Goal: Transaction & Acquisition: Purchase product/service

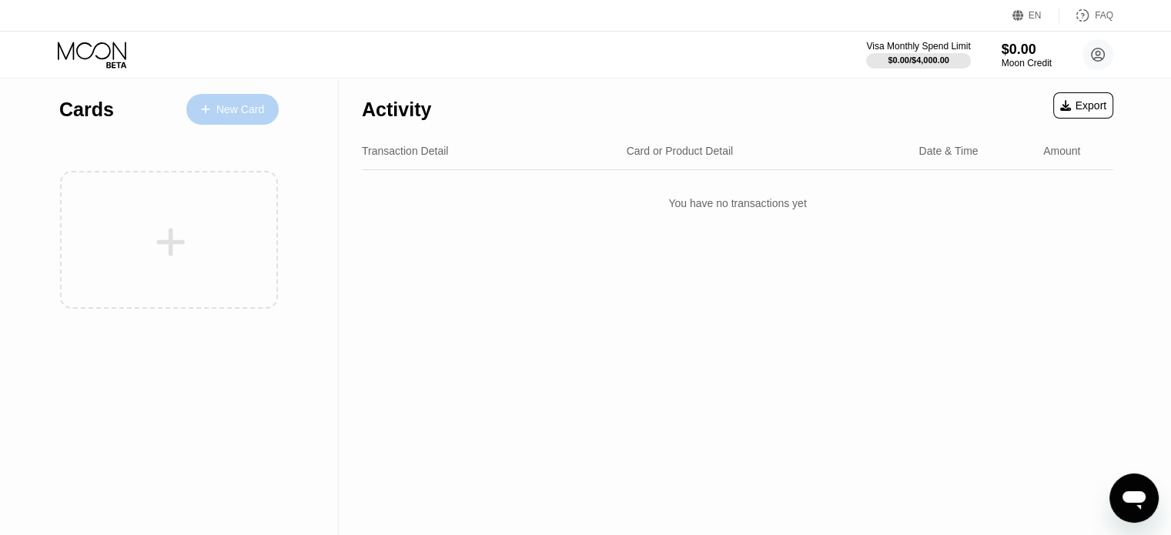
click at [222, 104] on div "New Card" at bounding box center [240, 109] width 48 height 13
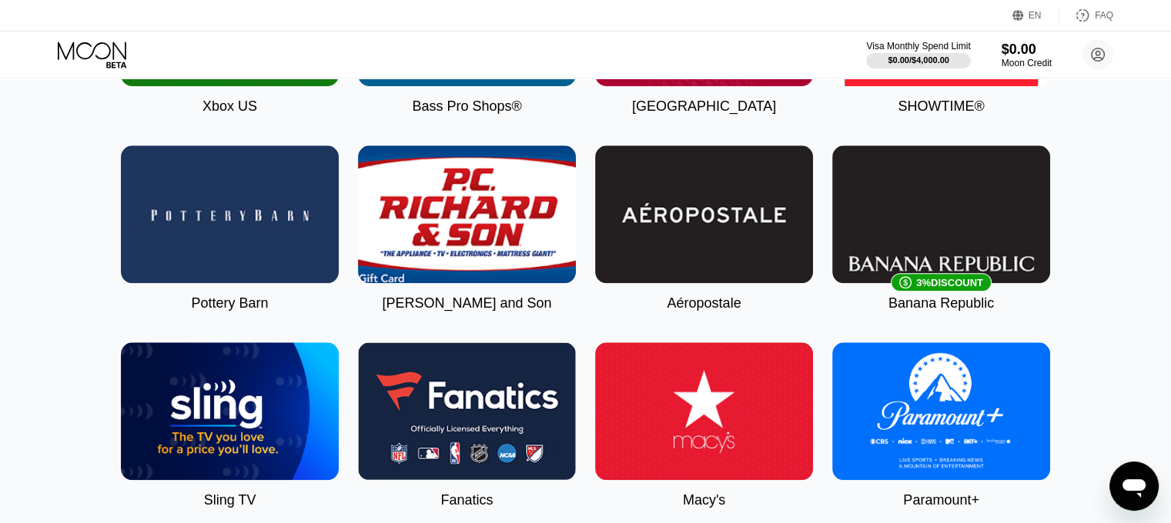
scroll to position [1385, 0]
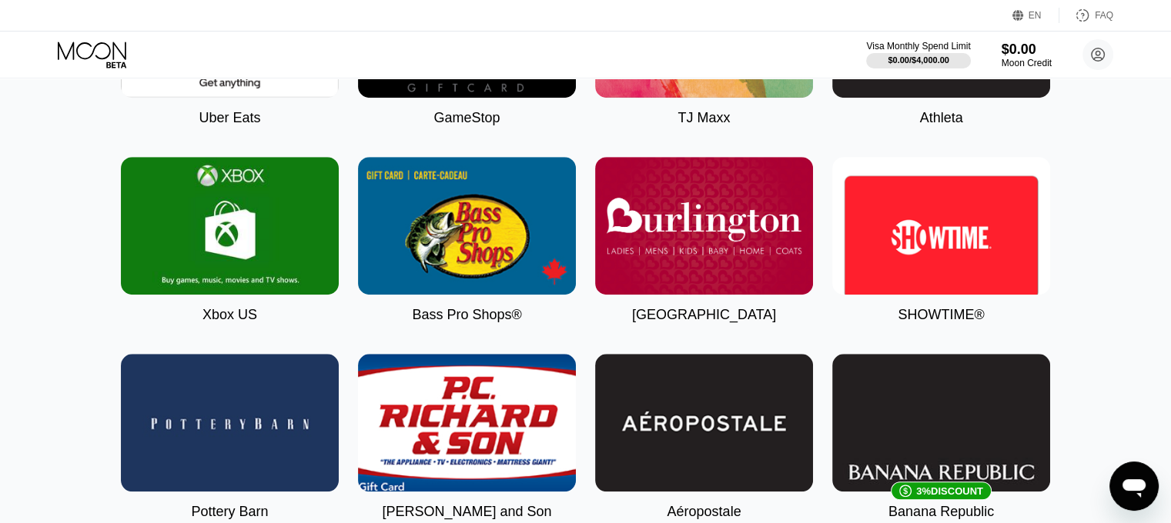
scroll to position [1075, 0]
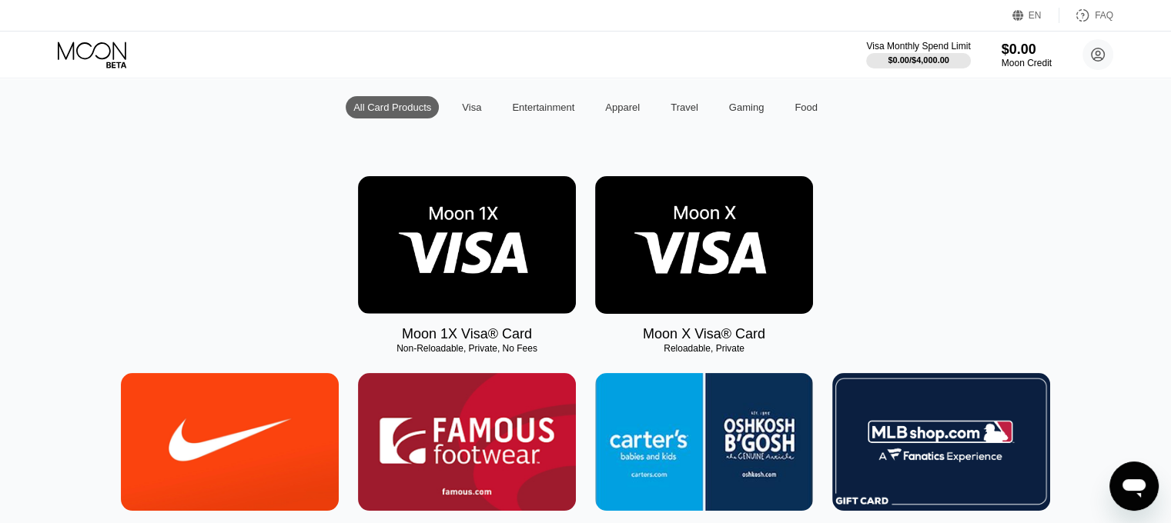
scroll to position [152, 0]
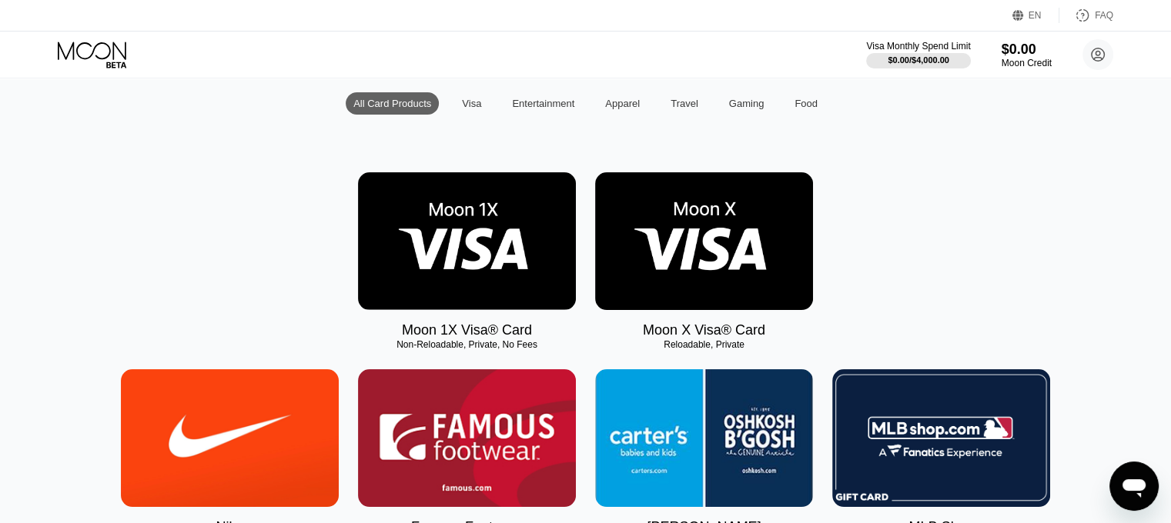
click at [450, 249] on img at bounding box center [467, 241] width 218 height 138
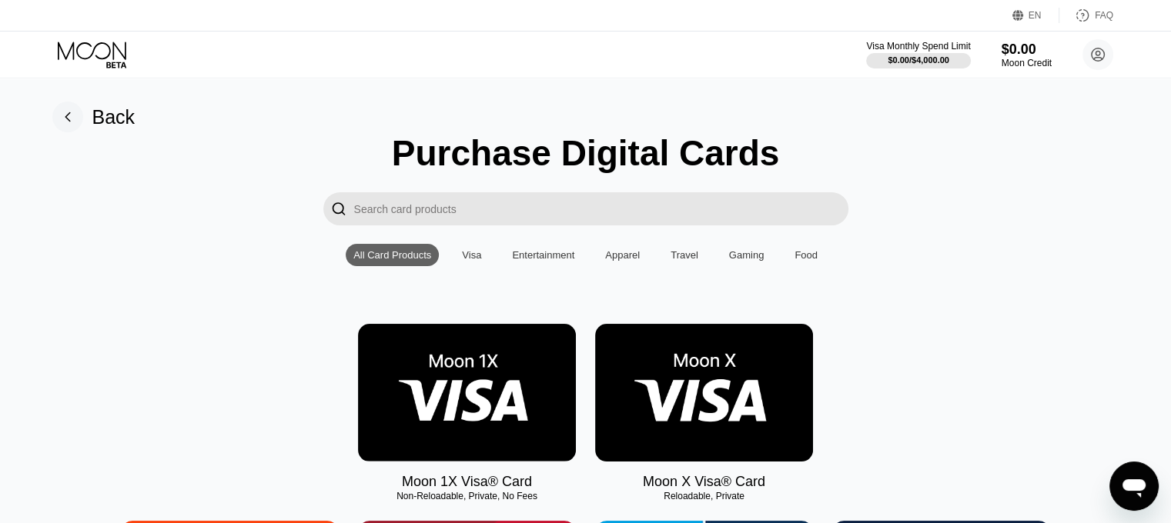
click at [645, 391] on img at bounding box center [704, 393] width 218 height 138
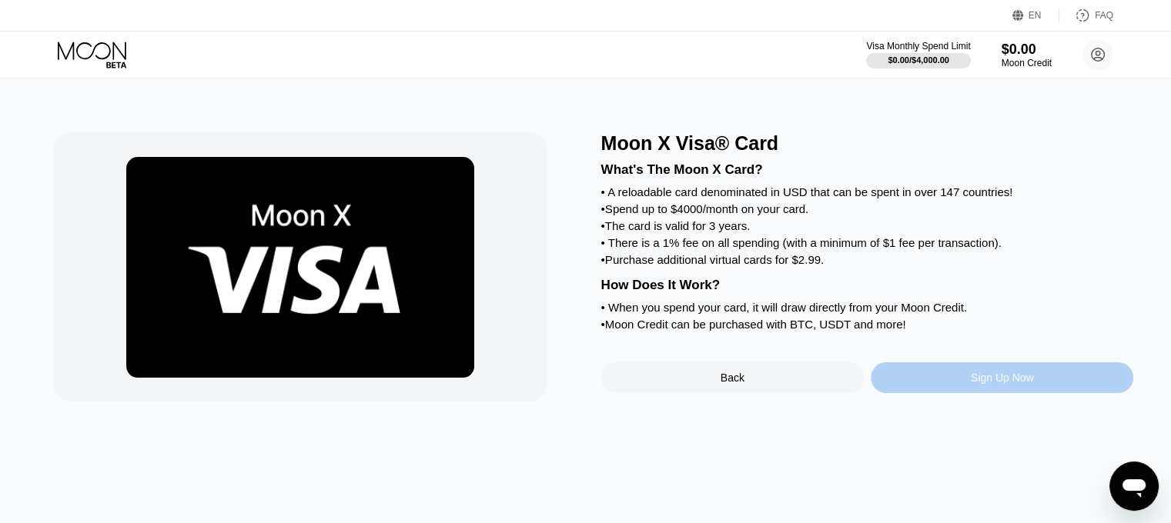
click at [1004, 384] on div "Sign Up Now" at bounding box center [1002, 378] width 63 height 12
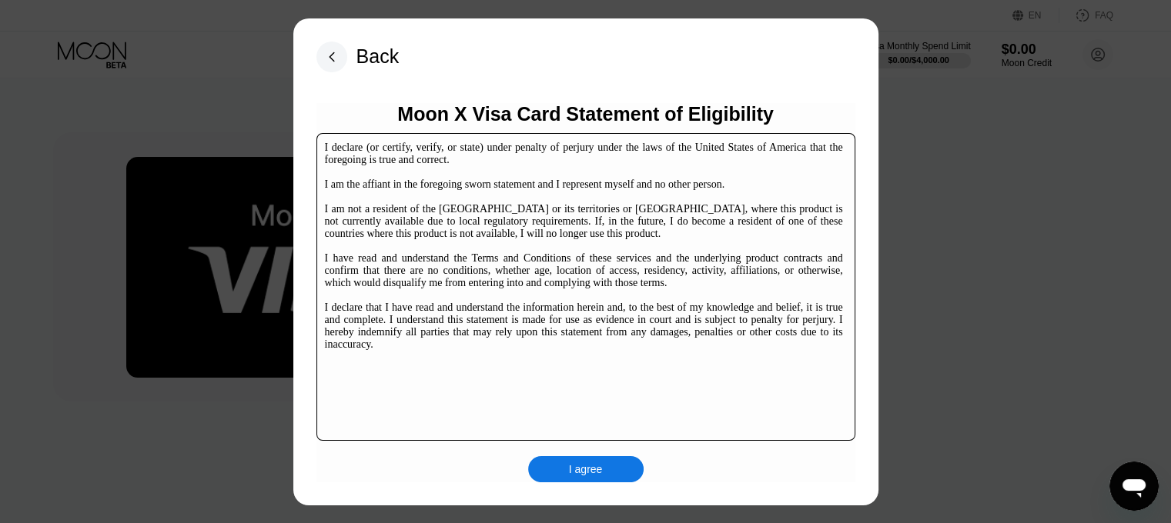
scroll to position [77, 0]
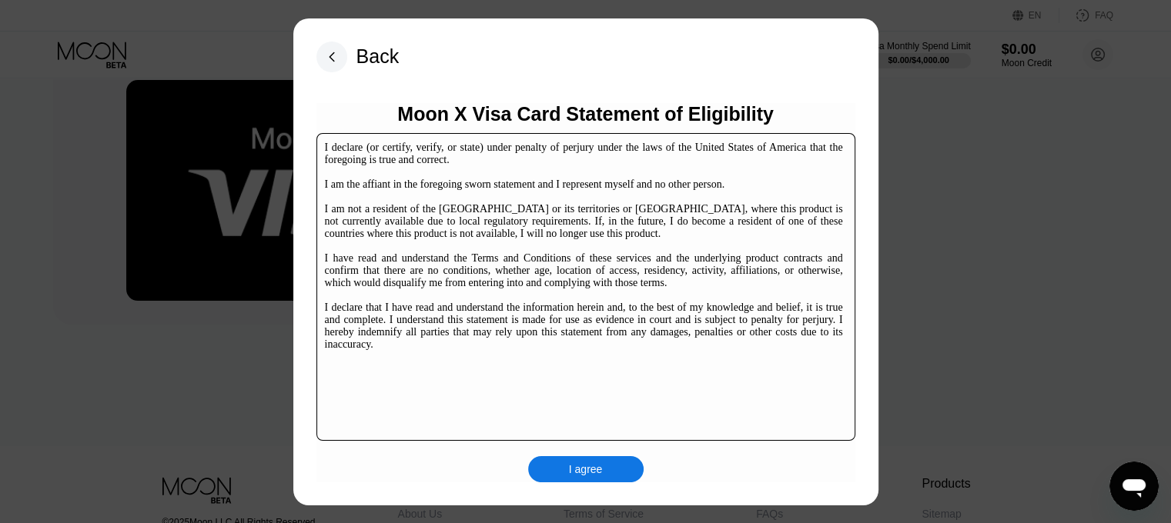
click at [613, 476] on div "I agree" at bounding box center [585, 469] width 115 height 26
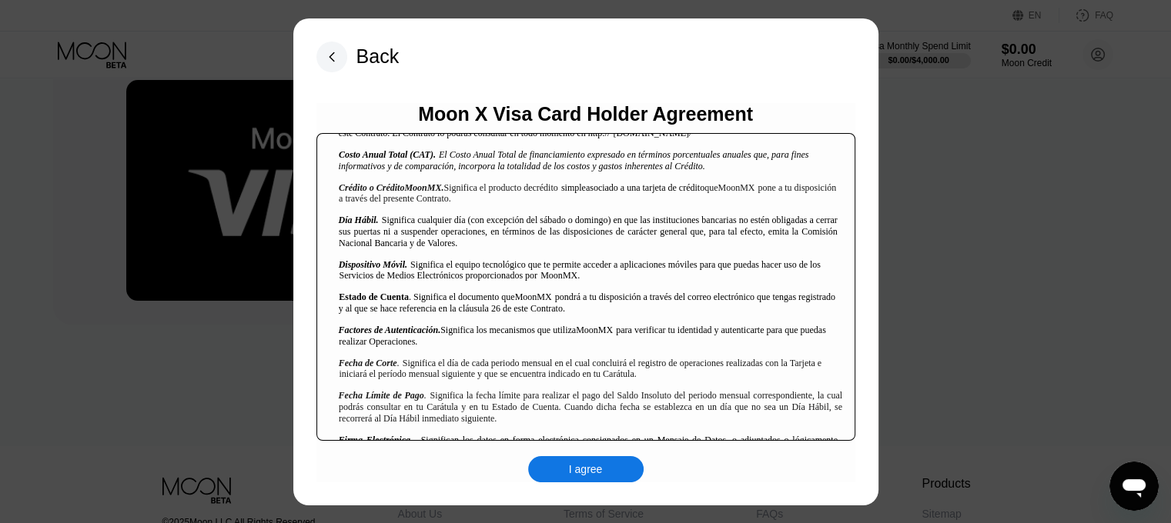
scroll to position [924, 0]
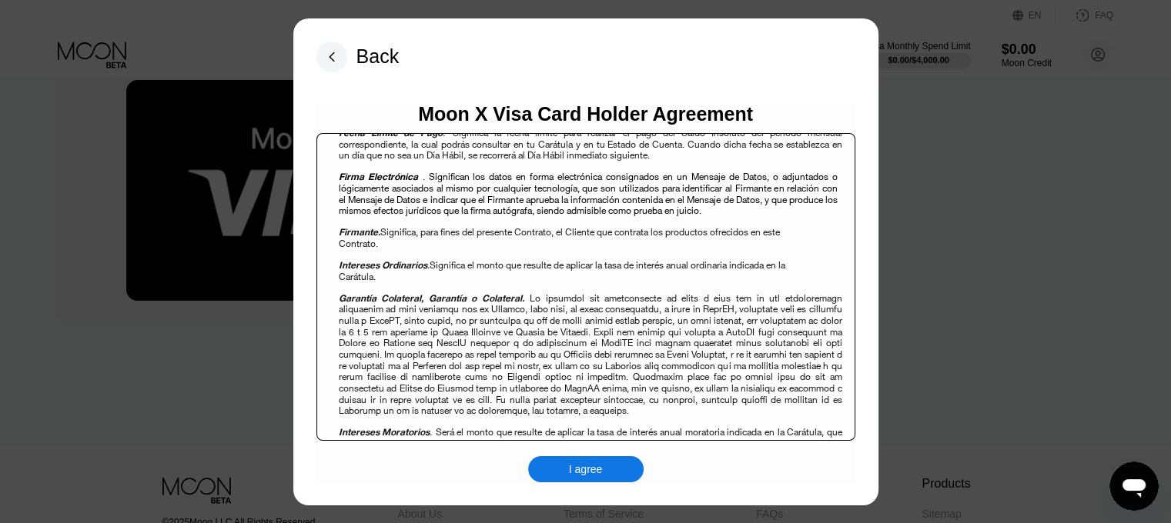
click at [607, 473] on div "I agree" at bounding box center [585, 469] width 115 height 26
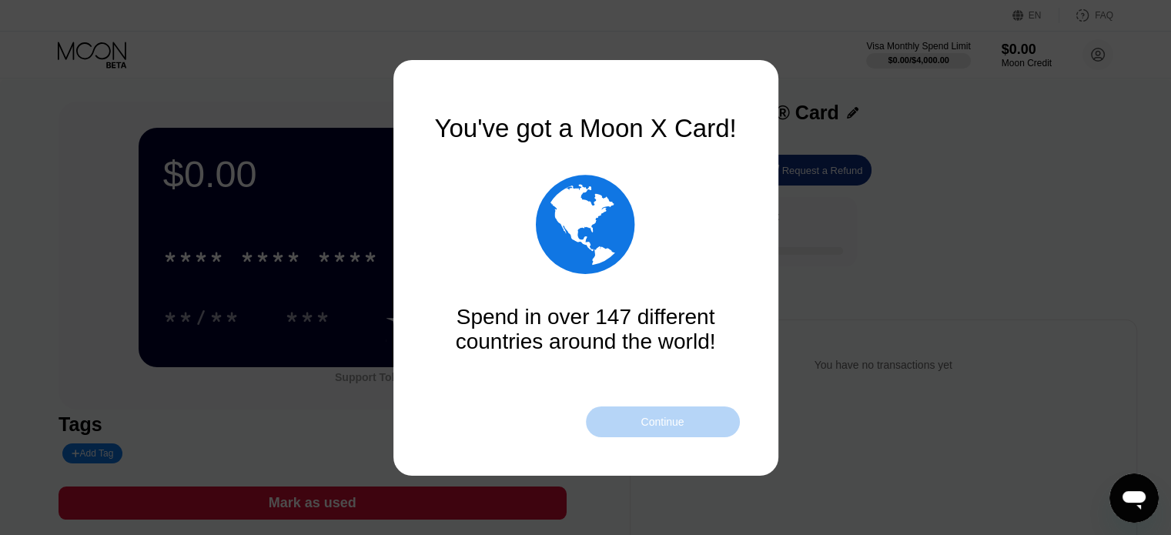
click at [648, 416] on div "Continue" at bounding box center [661, 422] width 43 height 12
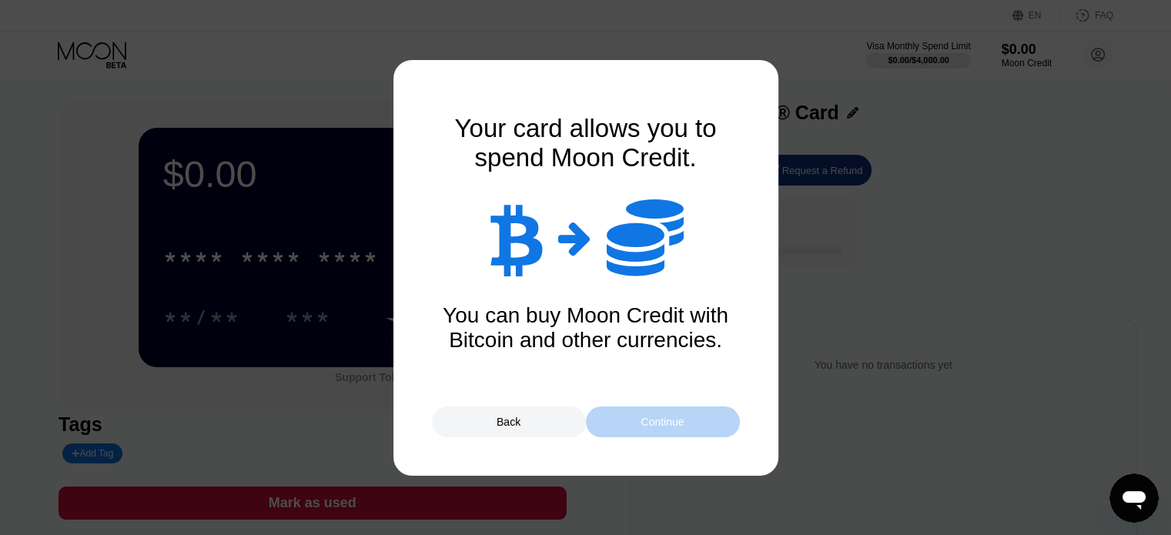
click at [654, 419] on div "Continue" at bounding box center [661, 422] width 43 height 12
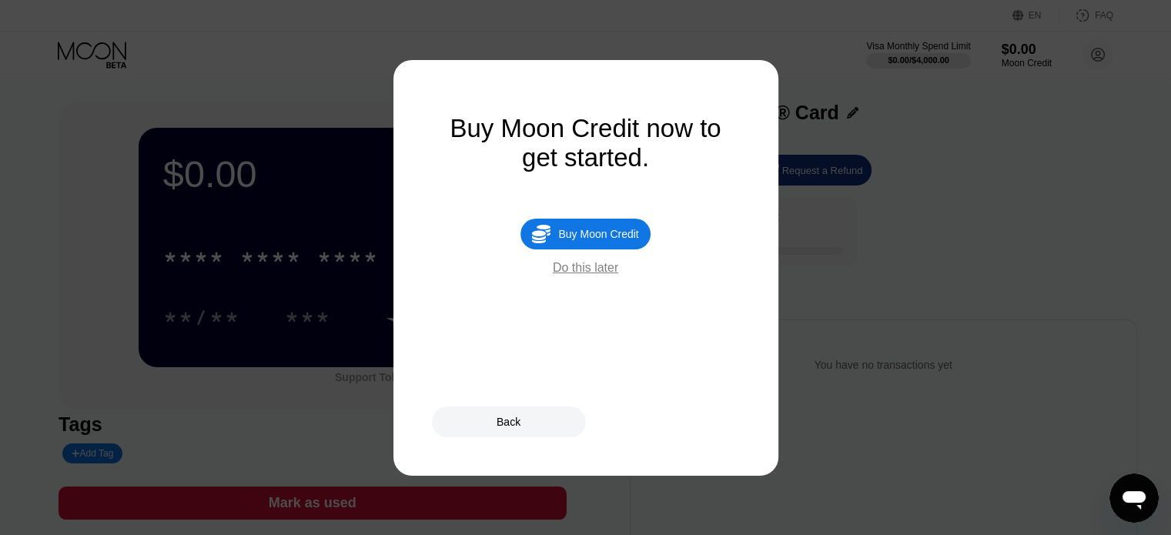
click at [603, 240] on div "Buy Moon Credit" at bounding box center [598, 234] width 80 height 12
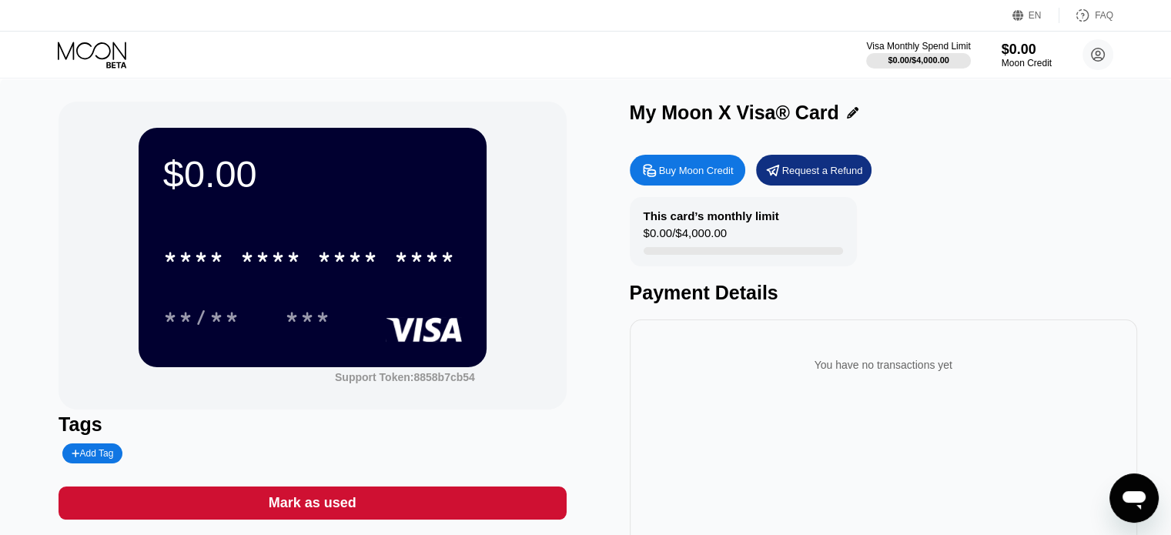
type input "0"
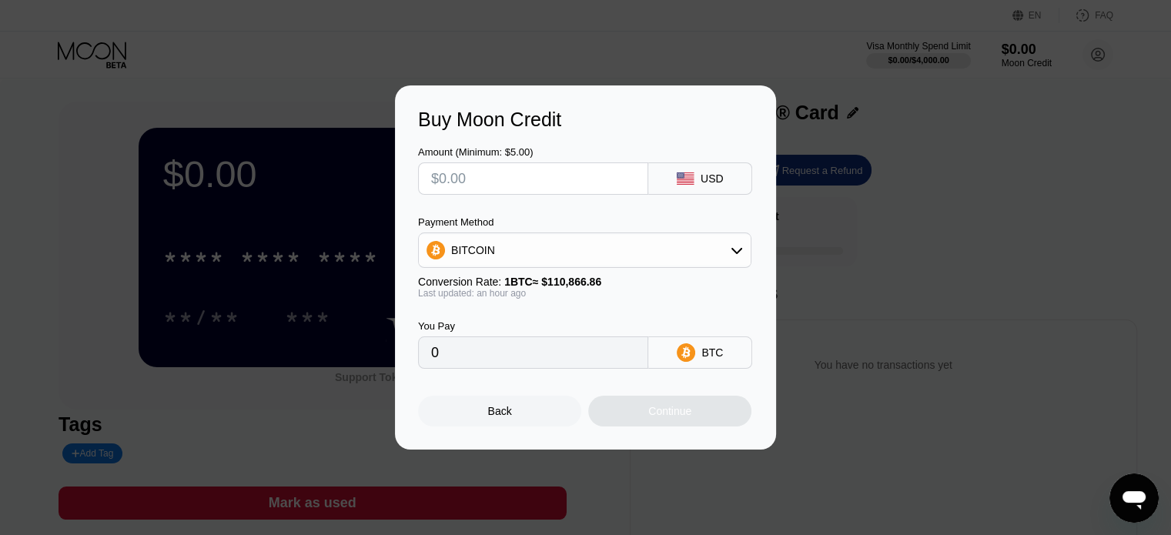
click at [737, 249] on icon at bounding box center [736, 250] width 12 height 12
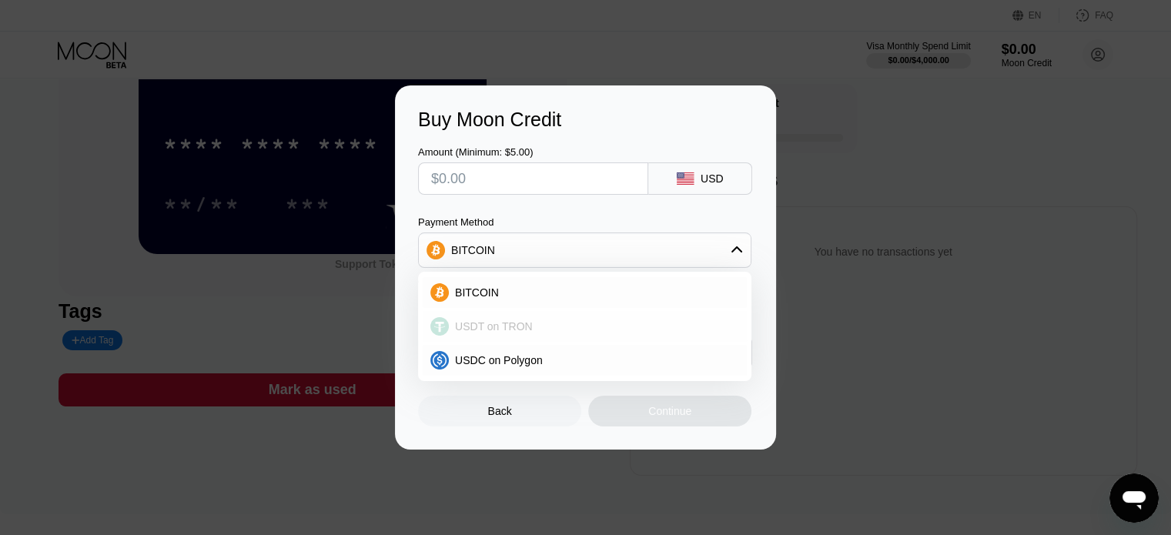
scroll to position [77, 0]
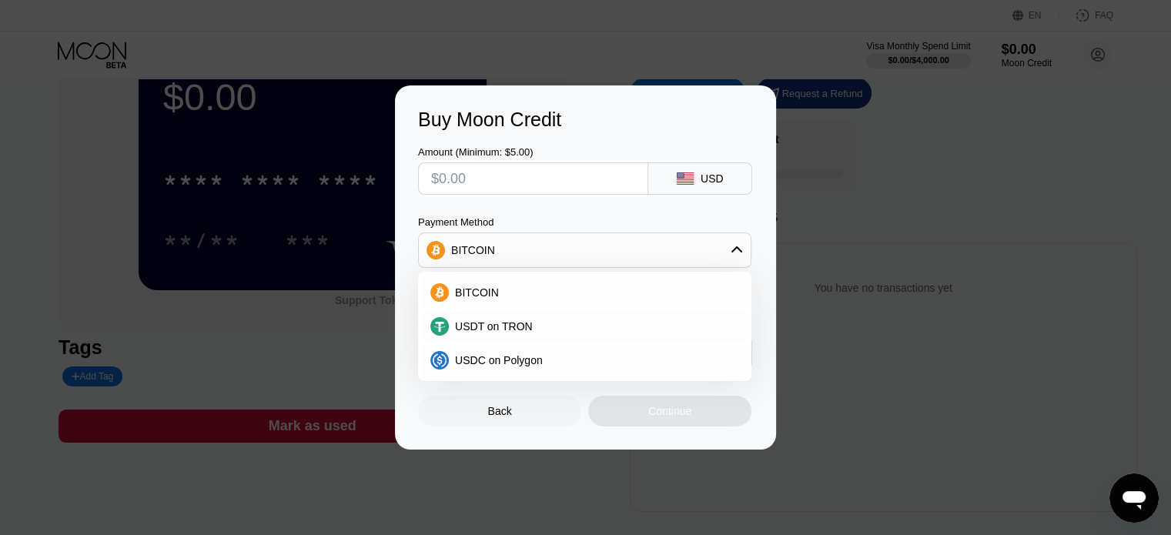
click at [499, 417] on div "Back" at bounding box center [500, 411] width 24 height 12
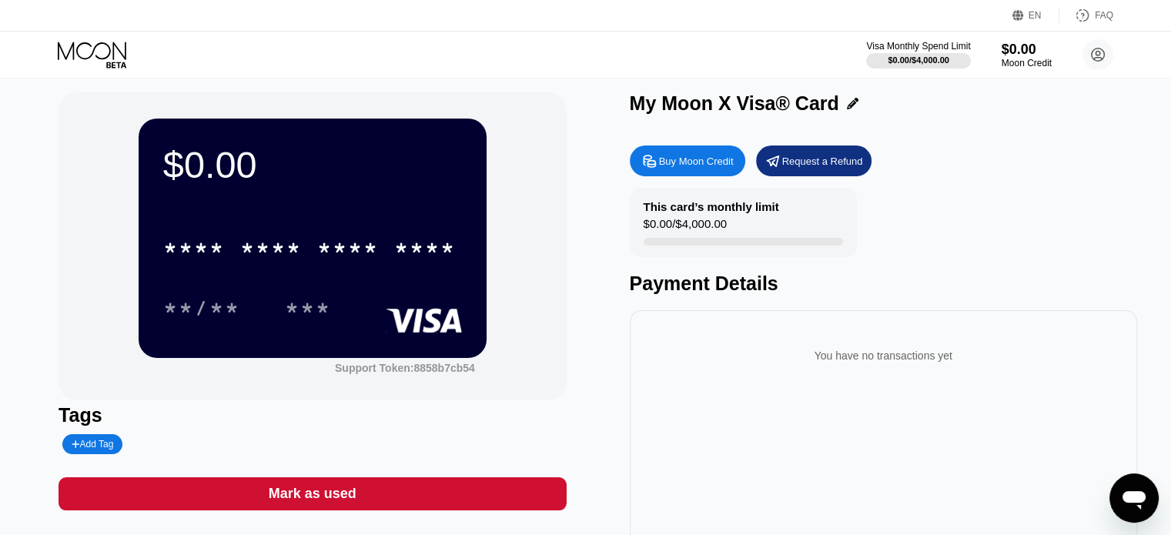
scroll to position [0, 0]
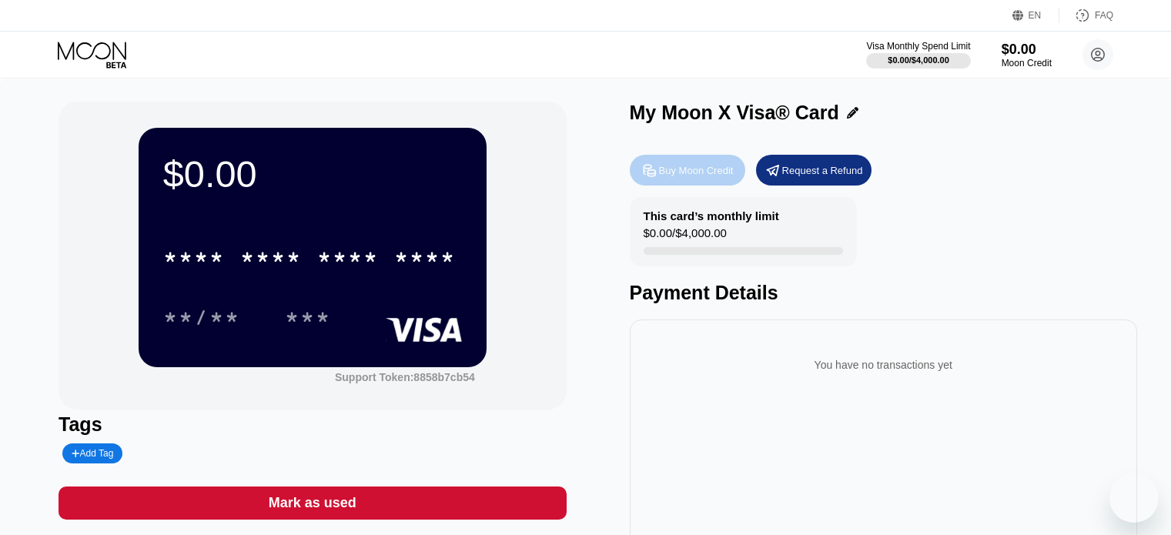
click at [700, 185] on div "Buy Moon Credit" at bounding box center [687, 170] width 115 height 31
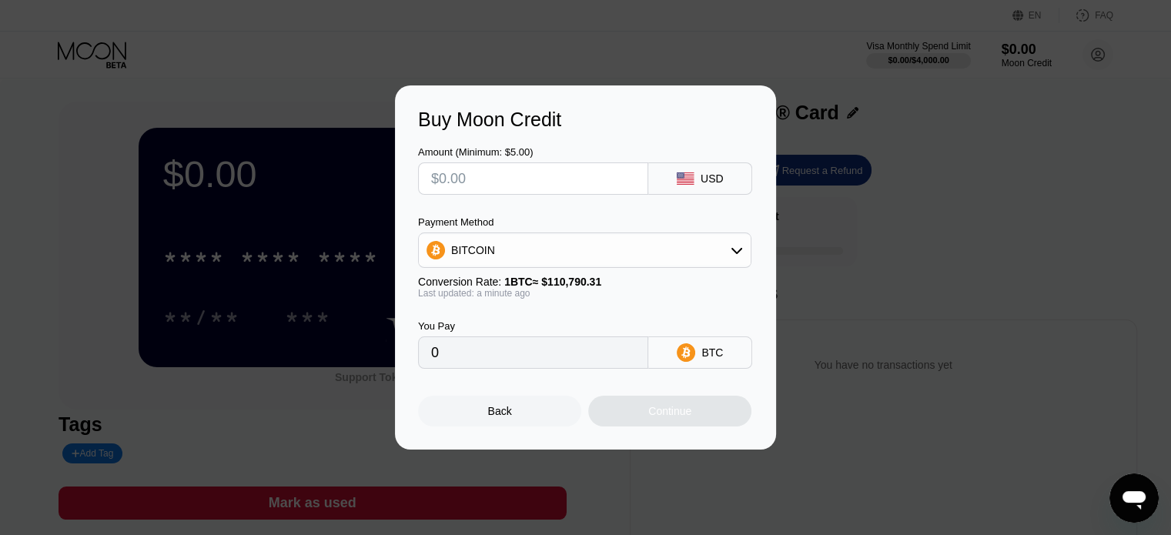
click at [740, 247] on icon at bounding box center [736, 250] width 12 height 12
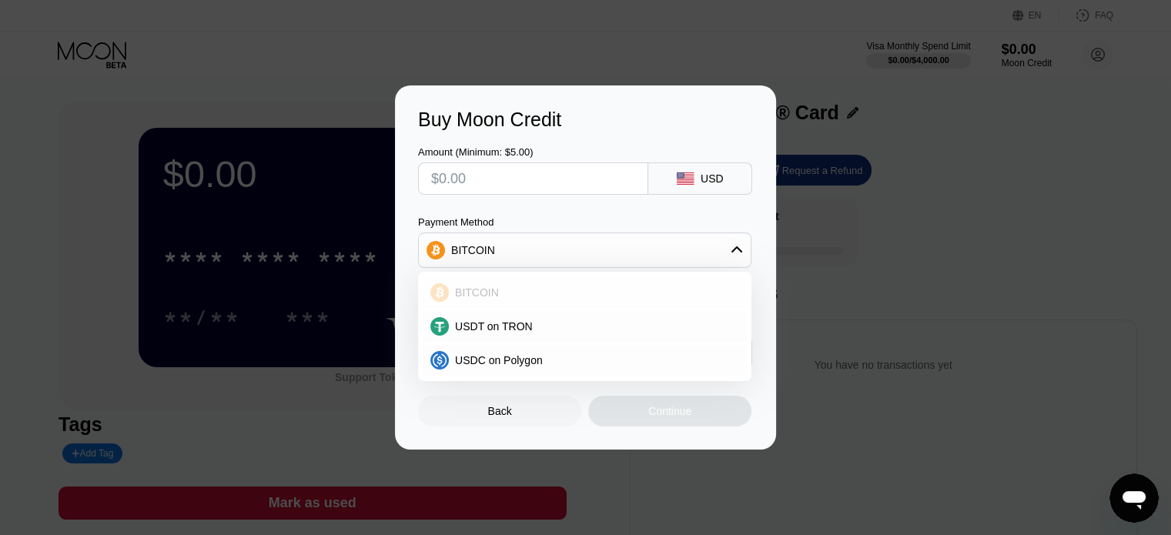
scroll to position [77, 0]
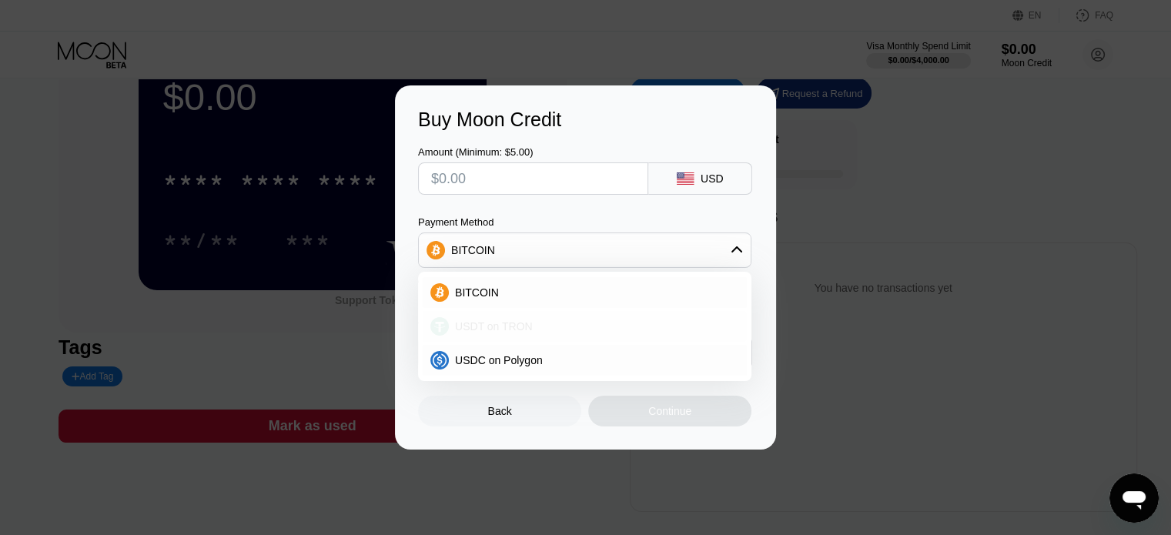
click at [521, 329] on span "USDT on TRON" at bounding box center [494, 326] width 78 height 12
type input "0.00"
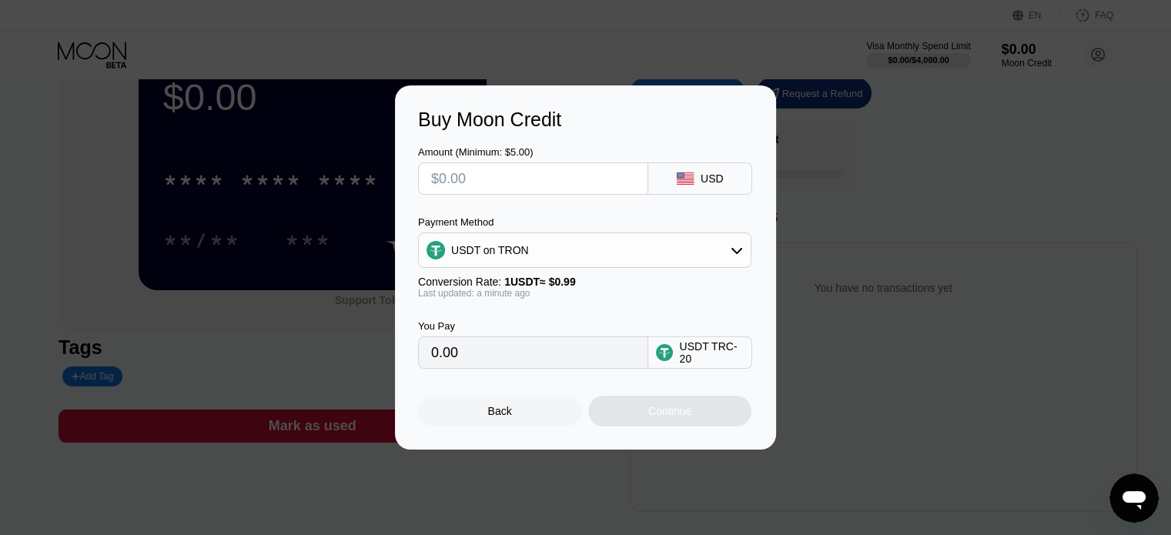
drag, startPoint x: 488, startPoint y: 359, endPoint x: 403, endPoint y: 363, distance: 85.6
click at [429, 363] on div "0.00" at bounding box center [533, 352] width 230 height 32
drag, startPoint x: 403, startPoint y: 363, endPoint x: 381, endPoint y: 366, distance: 21.7
click at [381, 366] on div "Buy Moon Credit Amount (Minimum: $5.00) USD Payment Method USDT on TRON Convers…" at bounding box center [585, 267] width 1171 height 364
click at [473, 364] on input "0.00" at bounding box center [533, 352] width 204 height 31
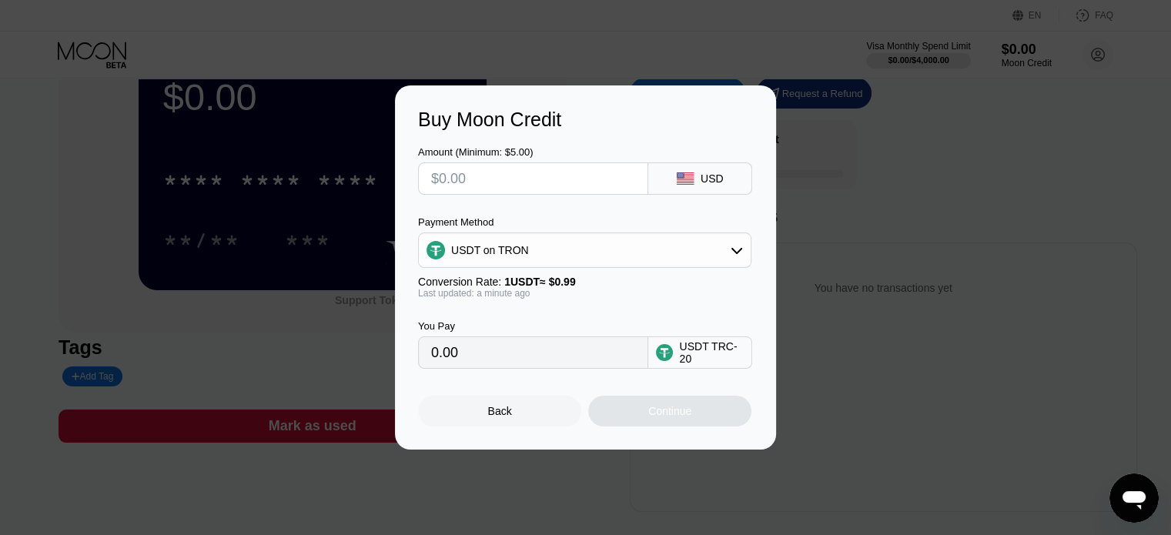
drag, startPoint x: 432, startPoint y: 359, endPoint x: 366, endPoint y: 367, distance: 66.7
click at [363, 359] on div "Buy Moon Credit Amount (Minimum: $5.00) USD Payment Method USDT on TRON Convers…" at bounding box center [585, 267] width 1171 height 364
click at [687, 356] on div "USDT TRC-20" at bounding box center [711, 352] width 65 height 25
click at [496, 184] on input "text" at bounding box center [533, 178] width 204 height 31
drag, startPoint x: 501, startPoint y: 182, endPoint x: 443, endPoint y: 179, distance: 58.6
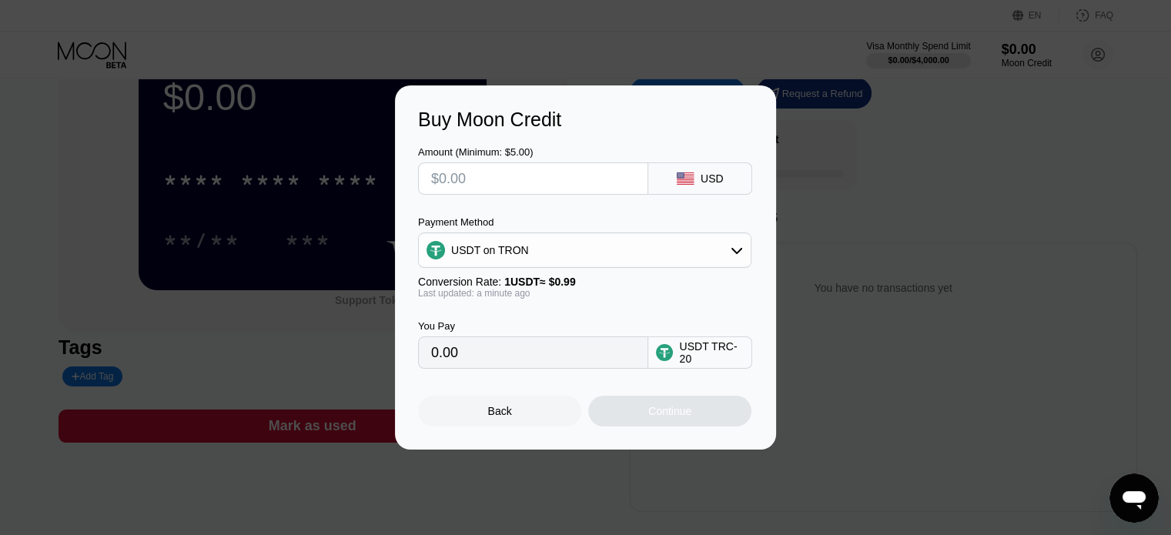
click at [495, 182] on input "text" at bounding box center [533, 178] width 204 height 31
drag, startPoint x: 443, startPoint y: 179, endPoint x: 397, endPoint y: 173, distance: 45.7
click at [397, 173] on div "Buy Moon Credit Amount (Minimum: $5.00) USD Payment Method USDT on TRON Convers…" at bounding box center [585, 267] width 381 height 364
type input "$2"
type input "2.02"
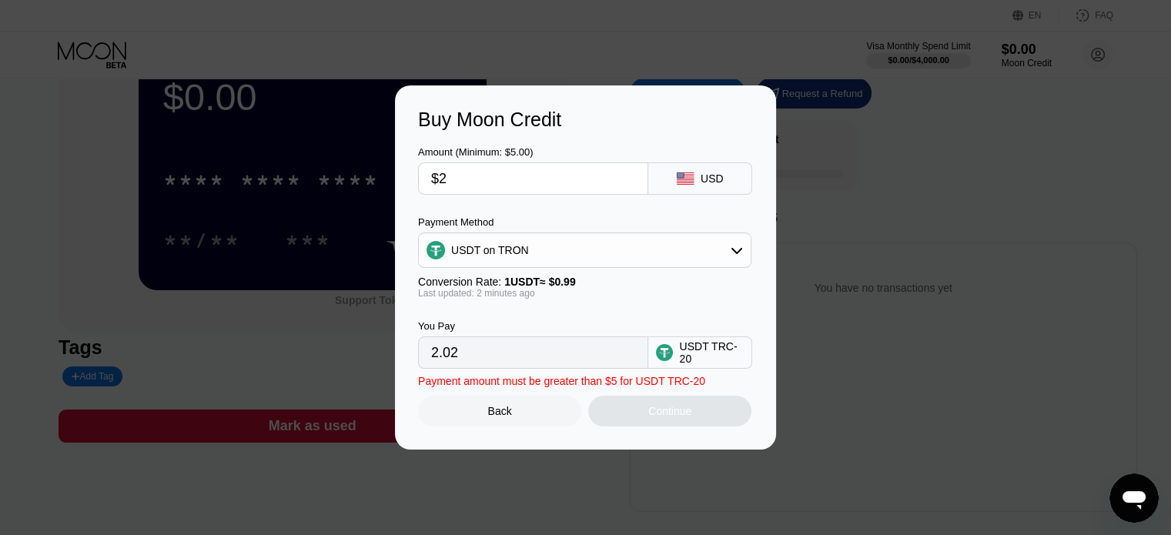
type input "$20"
type input "20.20"
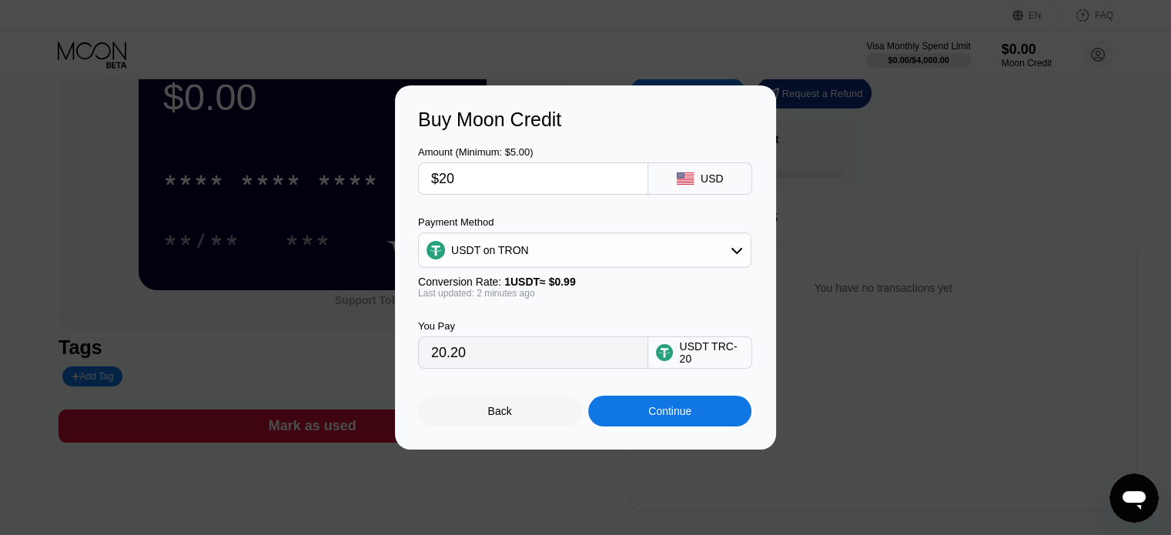
type input "$20"
click at [674, 417] on div "Continue" at bounding box center [669, 411] width 43 height 12
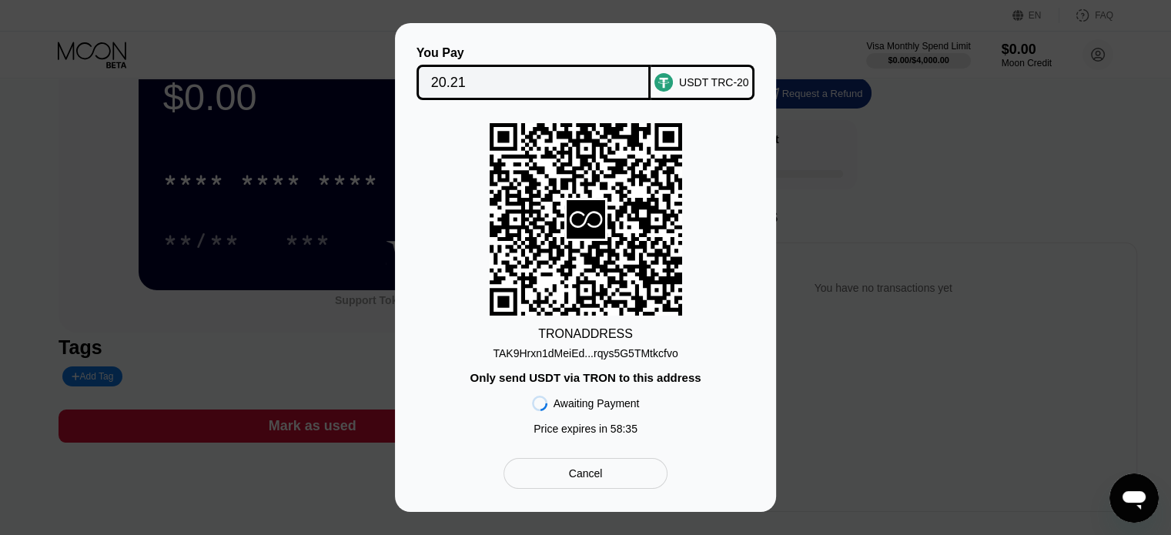
click at [587, 480] on div "Cancel" at bounding box center [586, 473] width 34 height 14
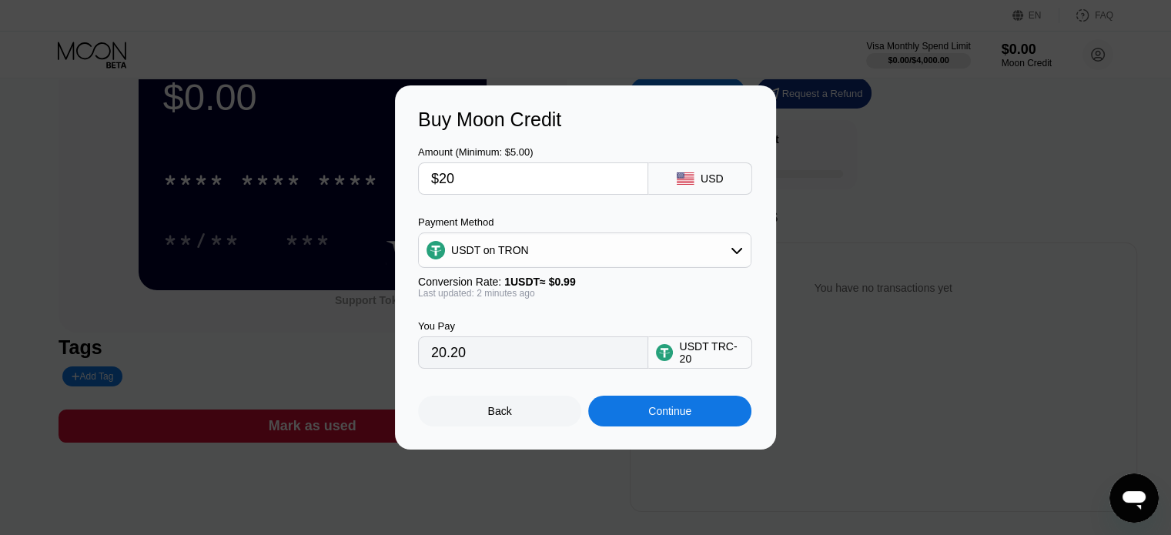
click at [514, 425] on div "Back" at bounding box center [499, 411] width 163 height 31
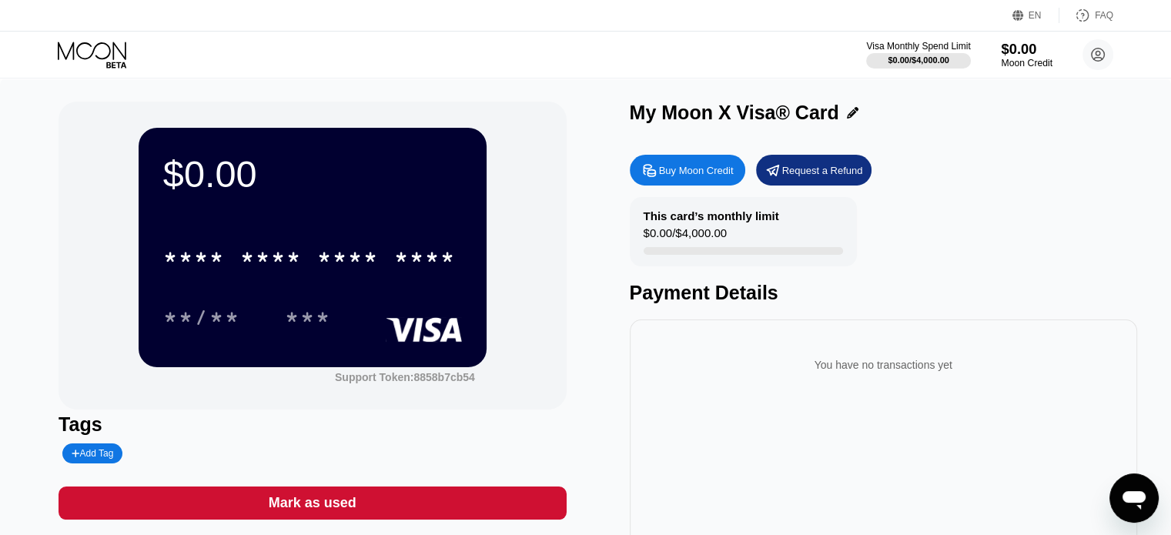
click at [1027, 48] on div "$0.00" at bounding box center [1027, 49] width 52 height 16
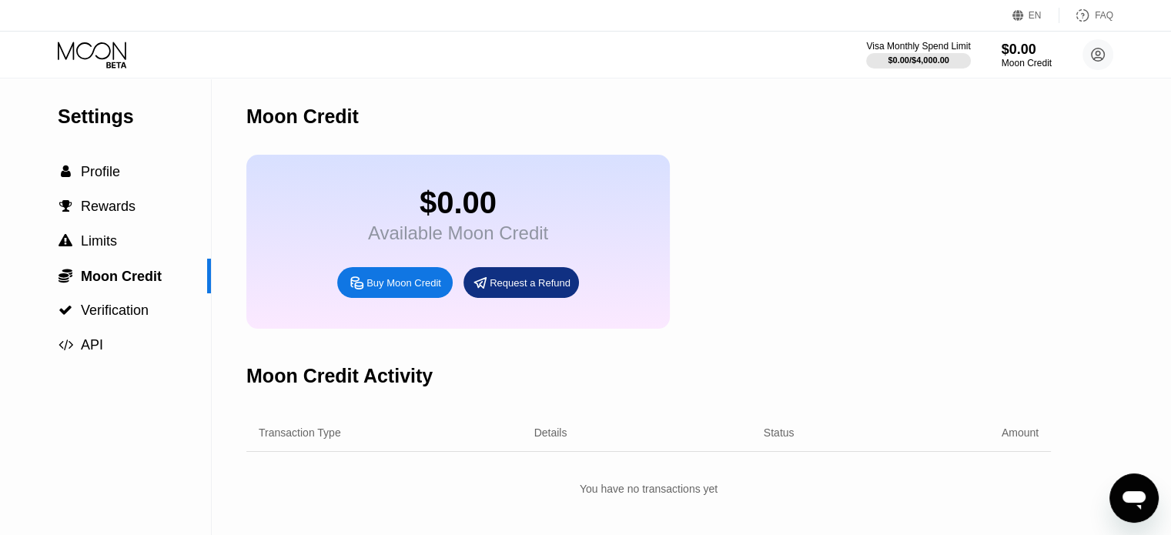
click at [514, 289] on div "Request a Refund" at bounding box center [530, 282] width 81 height 13
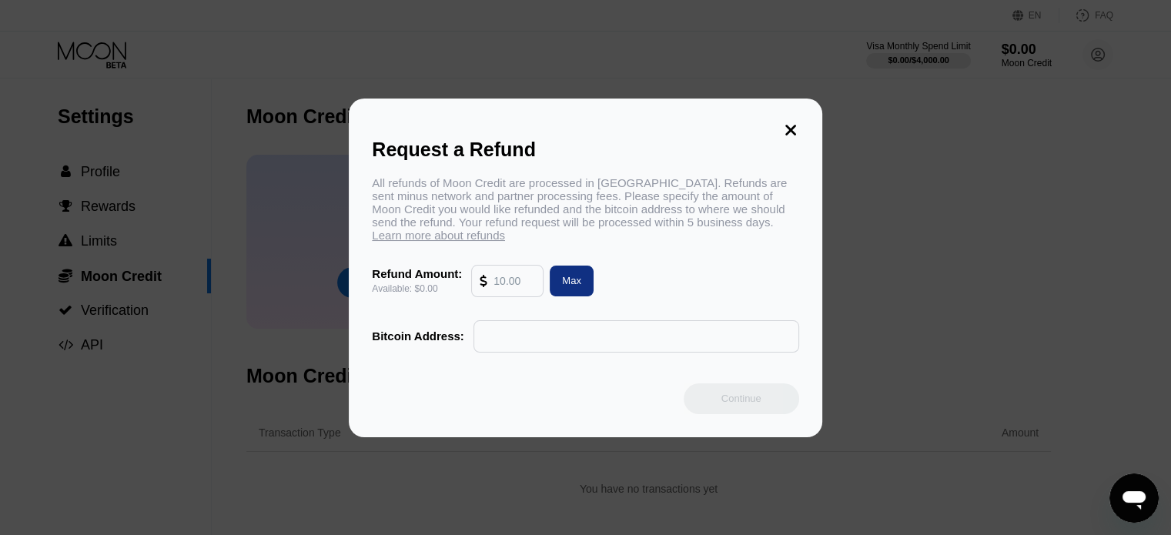
click at [790, 122] on icon at bounding box center [790, 130] width 17 height 17
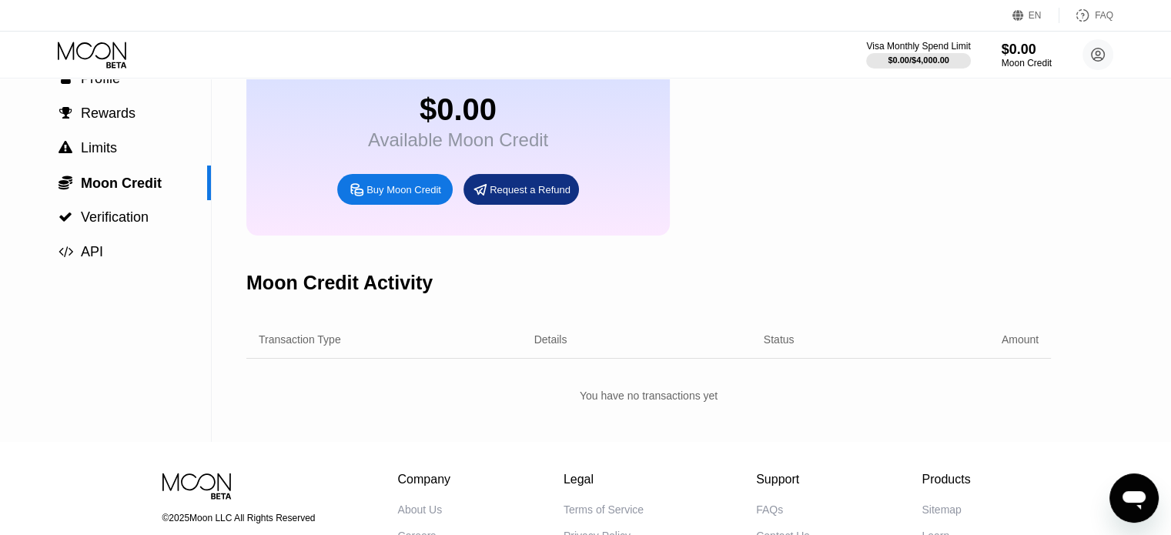
scroll to position [77, 0]
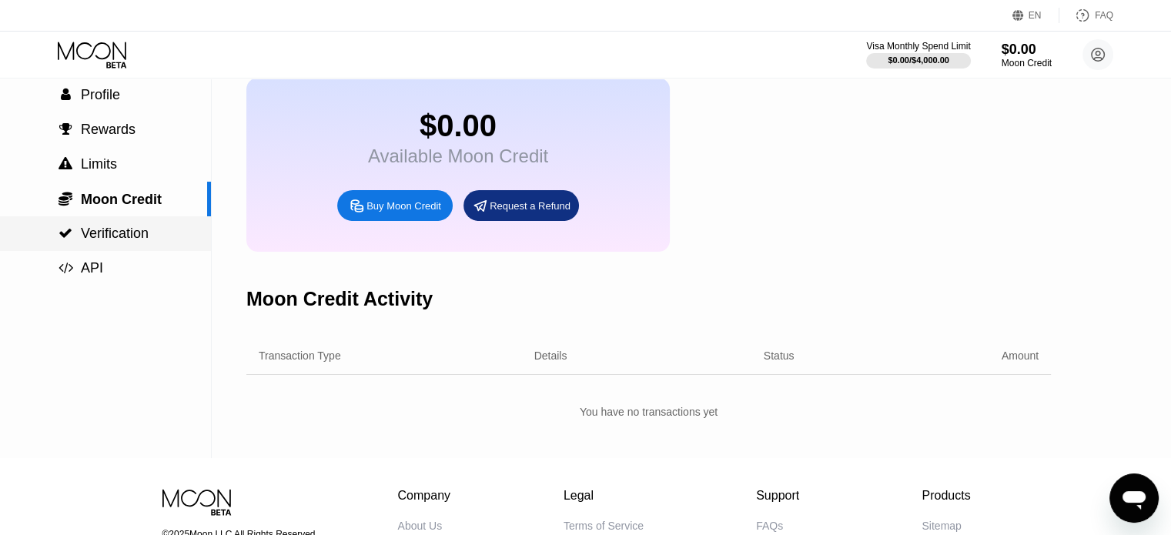
click at [92, 232] on span "Verification" at bounding box center [115, 233] width 68 height 15
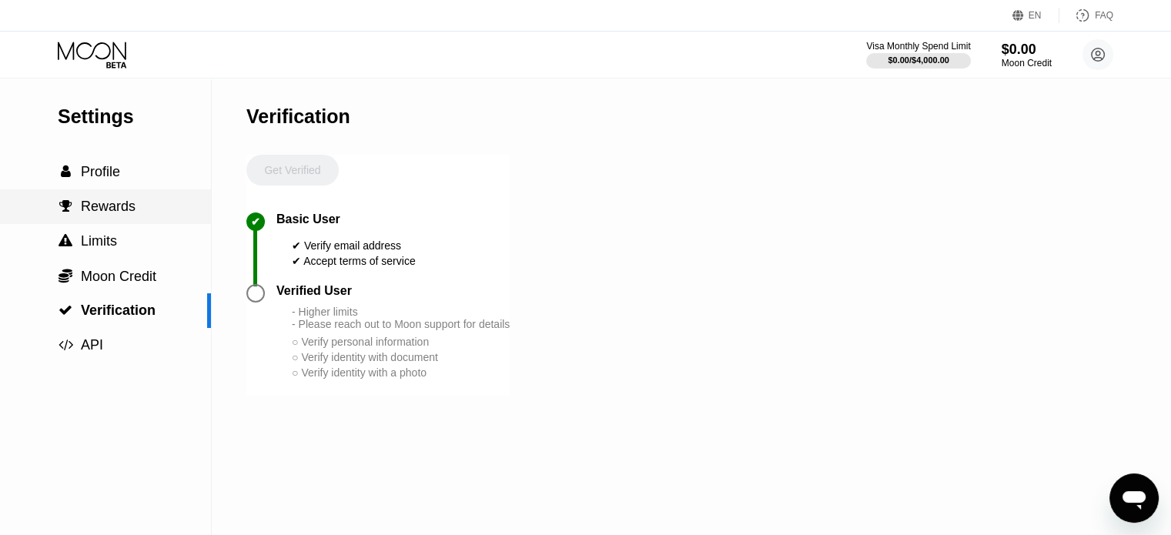
click at [113, 212] on span "Rewards" at bounding box center [108, 206] width 55 height 15
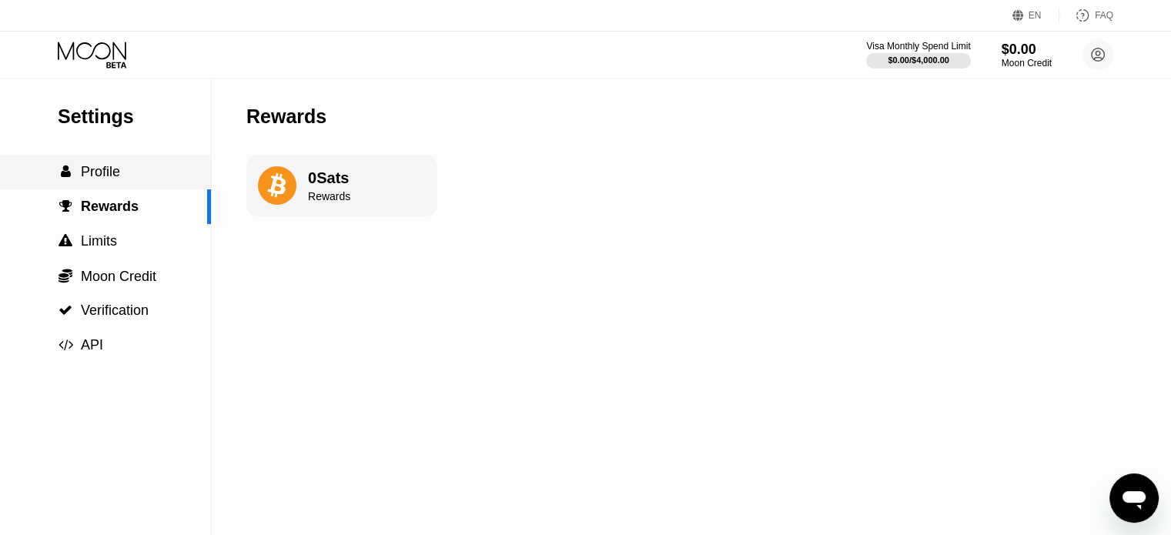
click at [93, 179] on span "Profile" at bounding box center [100, 171] width 39 height 15
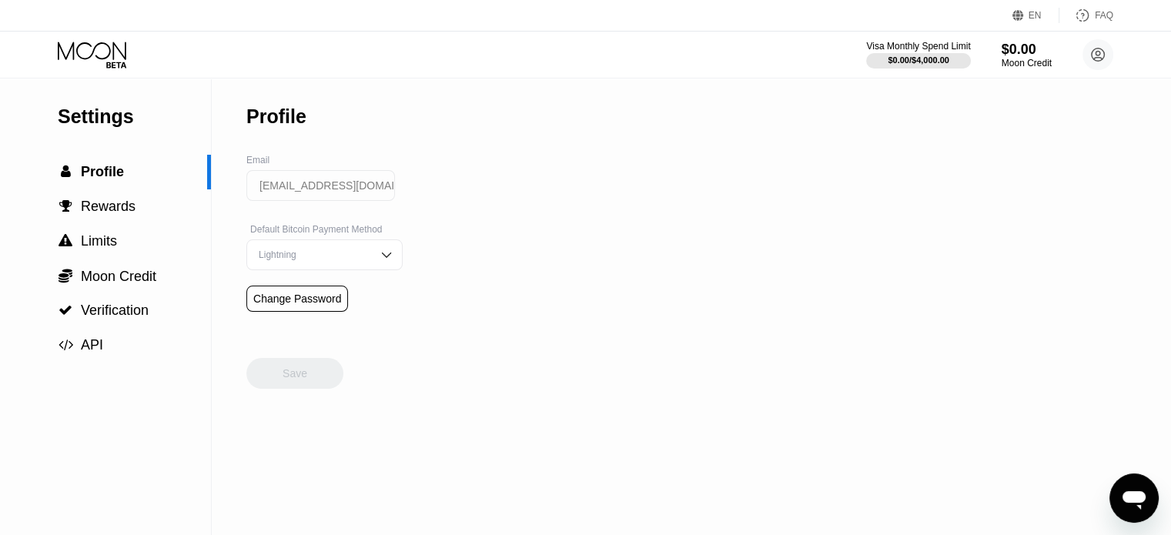
click at [379, 260] on img at bounding box center [386, 254] width 15 height 15
click at [534, 209] on div "Settings  Profile  Rewards  Limits  Moon Credit  Verification  API Profil…" at bounding box center [585, 307] width 1171 height 456
click at [477, 313] on div "Settings  Profile  Rewards  Limits  Moon Credit  Verification  API Profil…" at bounding box center [585, 307] width 1171 height 456
click at [358, 296] on div "Lightning" at bounding box center [324, 285] width 155 height 31
click at [103, 176] on span "Profile" at bounding box center [102, 171] width 43 height 15
